Goal: Find specific page/section

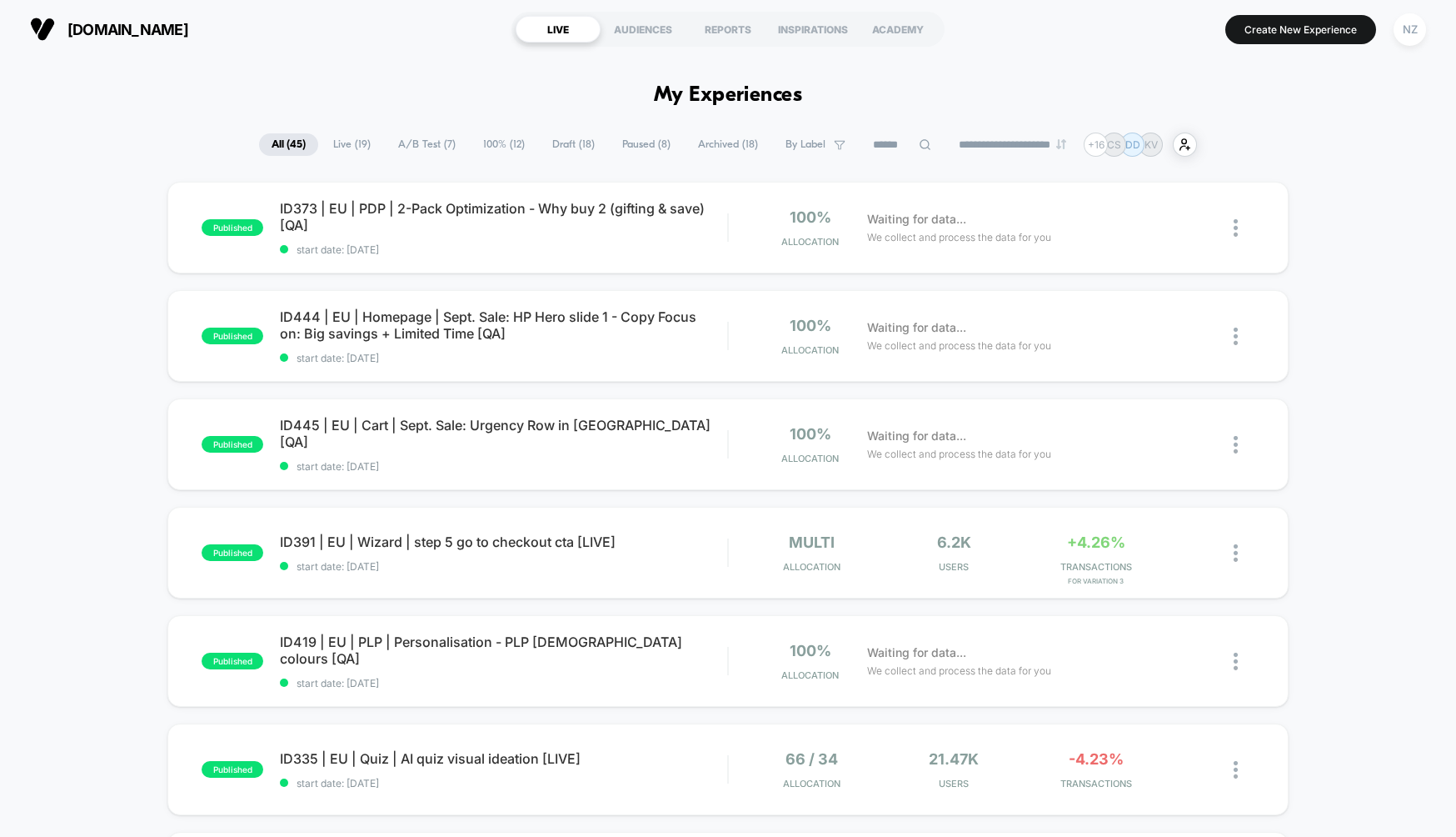
click at [919, 143] on icon at bounding box center [925, 145] width 13 height 13
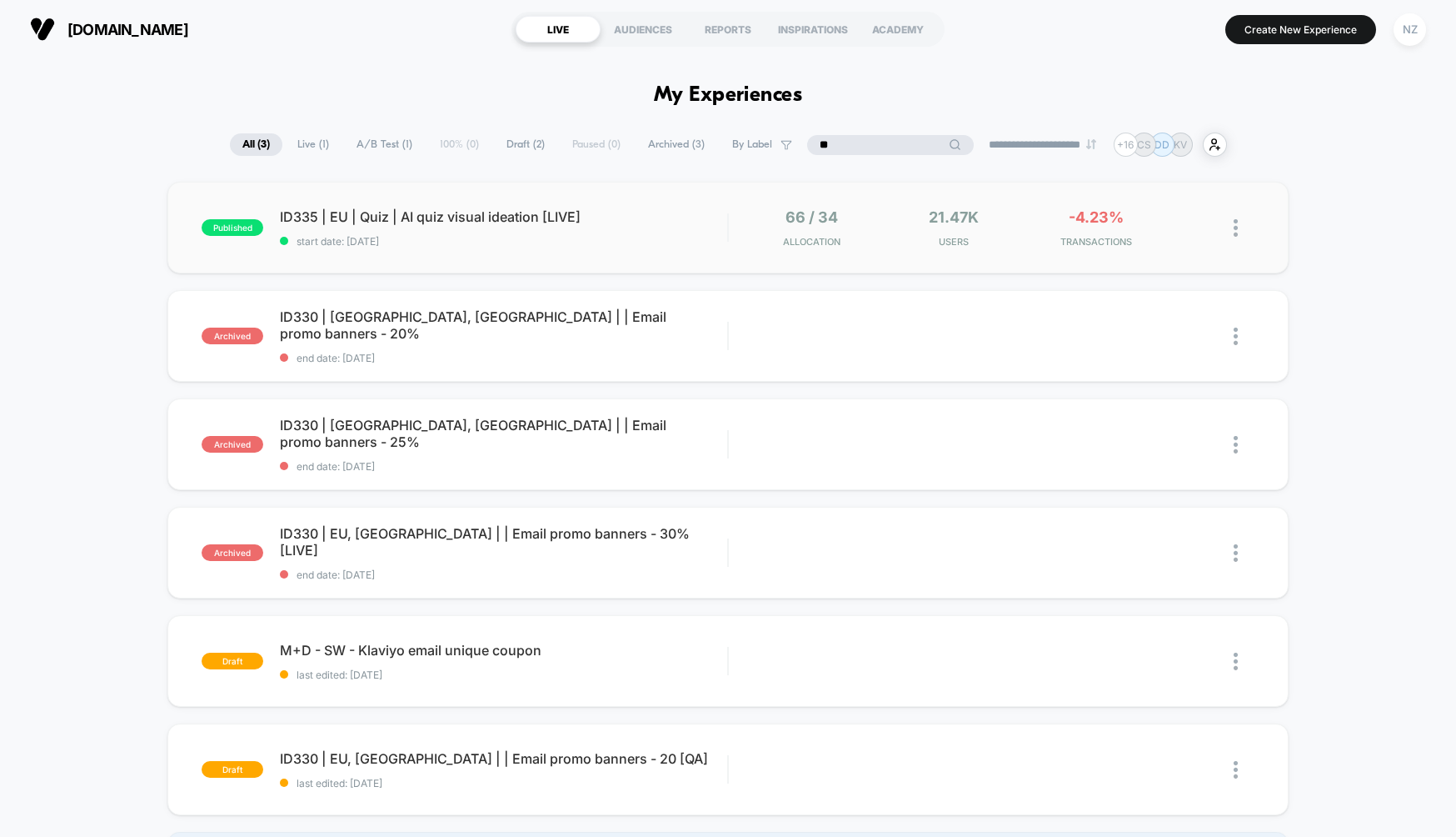
type input "**"
click at [469, 222] on span "ID335 | EU | Quiz | AI quiz visual ideation [LIVE]" at bounding box center [504, 216] width 448 height 17
